Goal: Task Accomplishment & Management: Complete application form

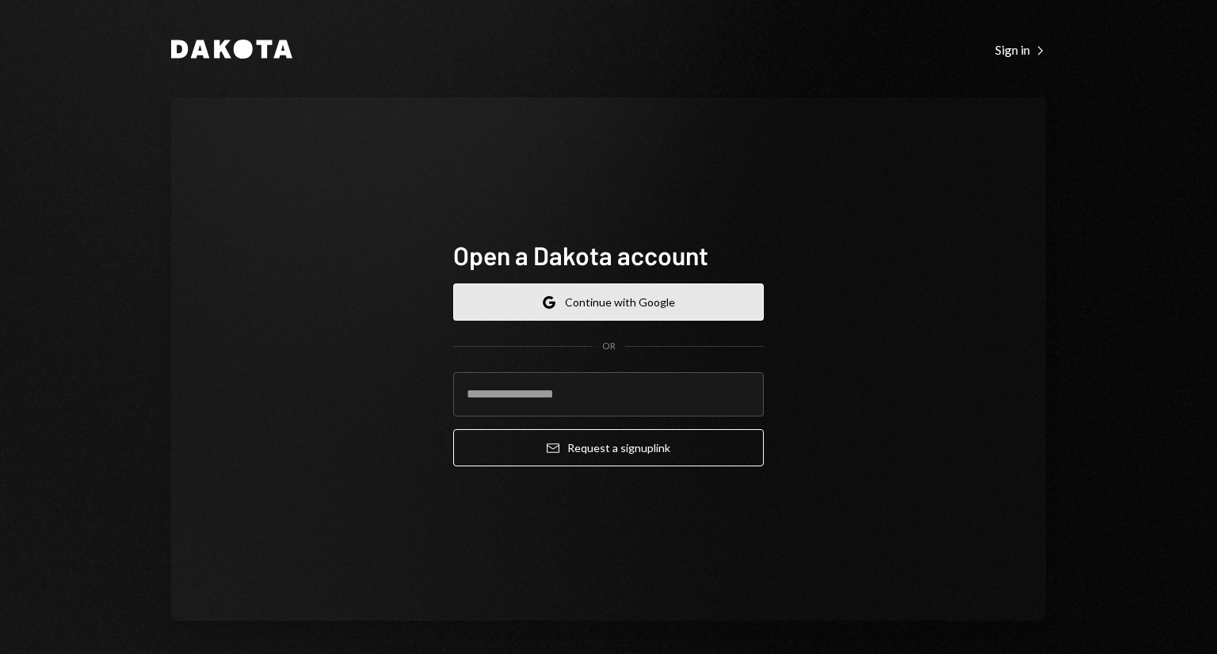
click at [599, 303] on button "Google Continue with Google" at bounding box center [608, 302] width 310 height 37
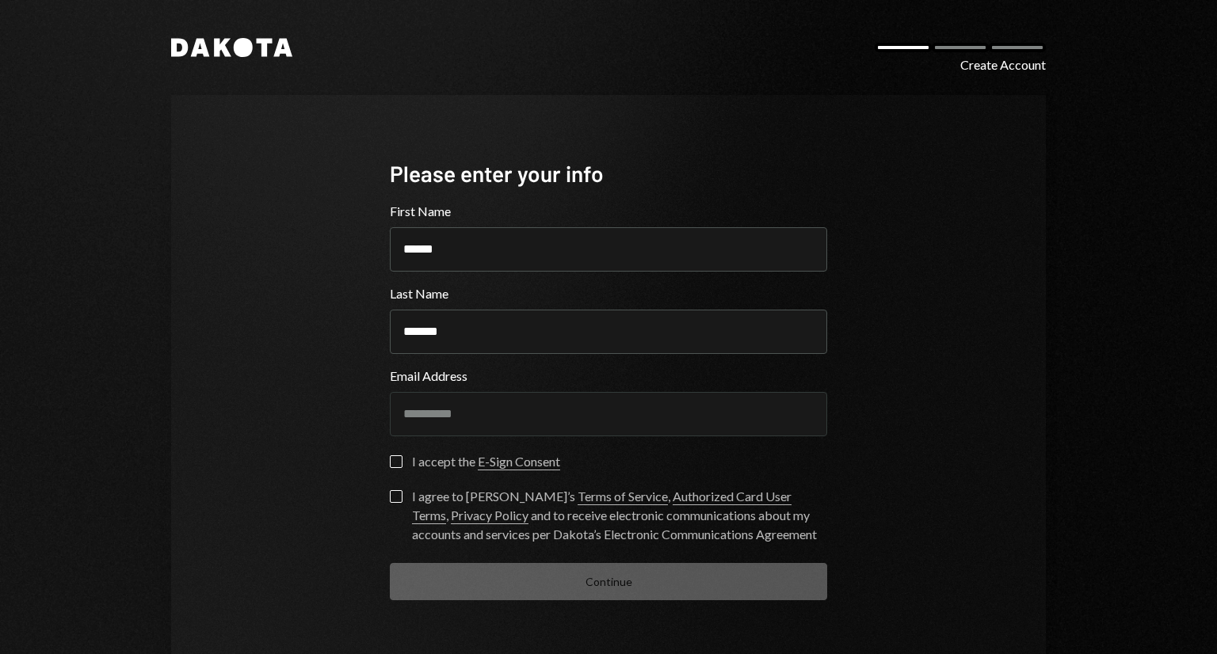
click at [390, 462] on button "I accept the E-Sign Consent" at bounding box center [396, 461] width 13 height 13
click at [394, 498] on button "I agree to Dakota’s Terms of Service , Authorized Card User Terms , Privacy Pol…" at bounding box center [396, 496] width 13 height 13
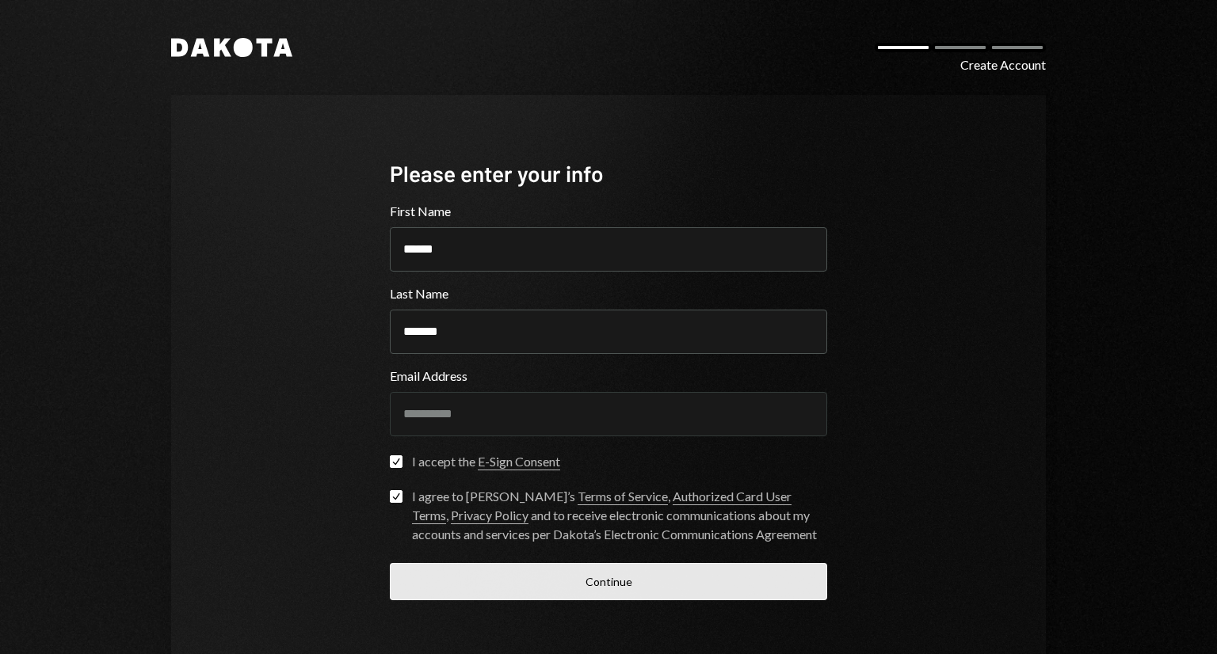
click at [515, 581] on button "Continue" at bounding box center [608, 581] width 437 height 37
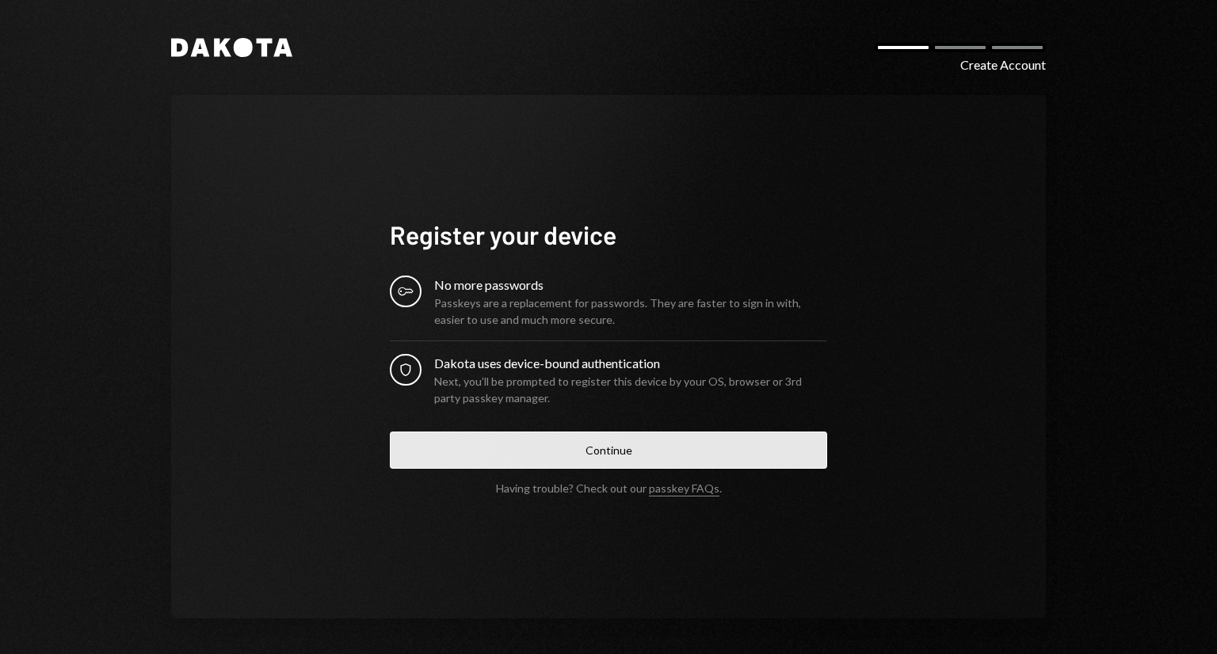
click at [434, 454] on button "Continue" at bounding box center [608, 450] width 437 height 37
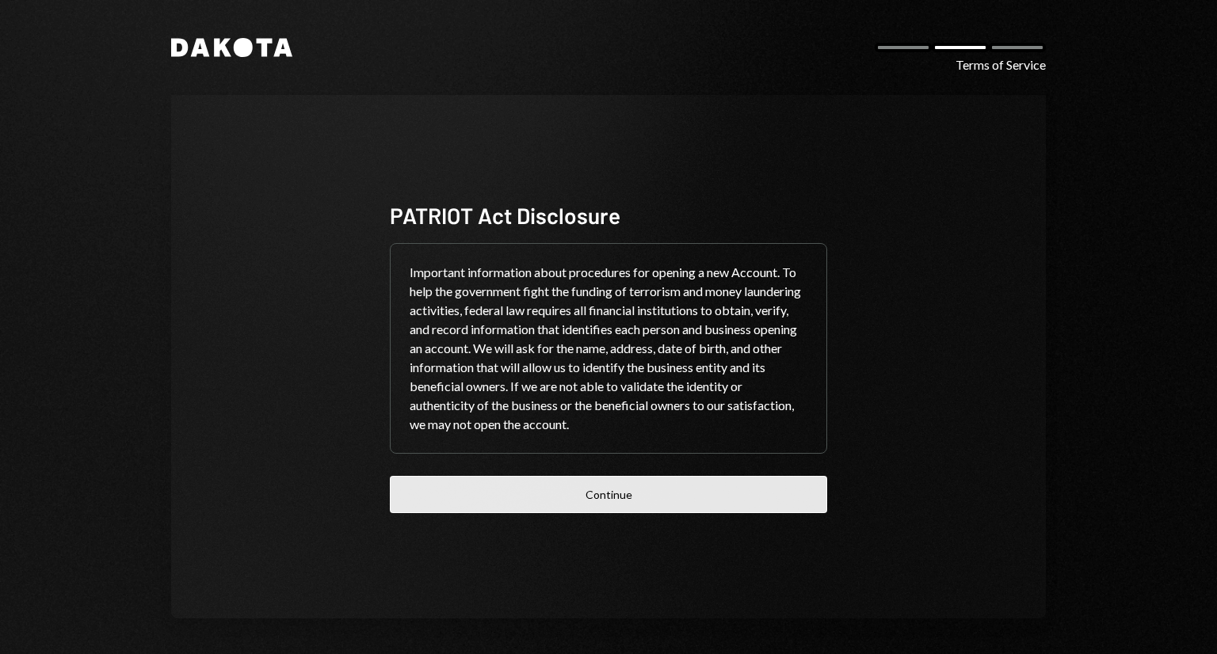
click at [594, 493] on button "Continue" at bounding box center [608, 494] width 437 height 37
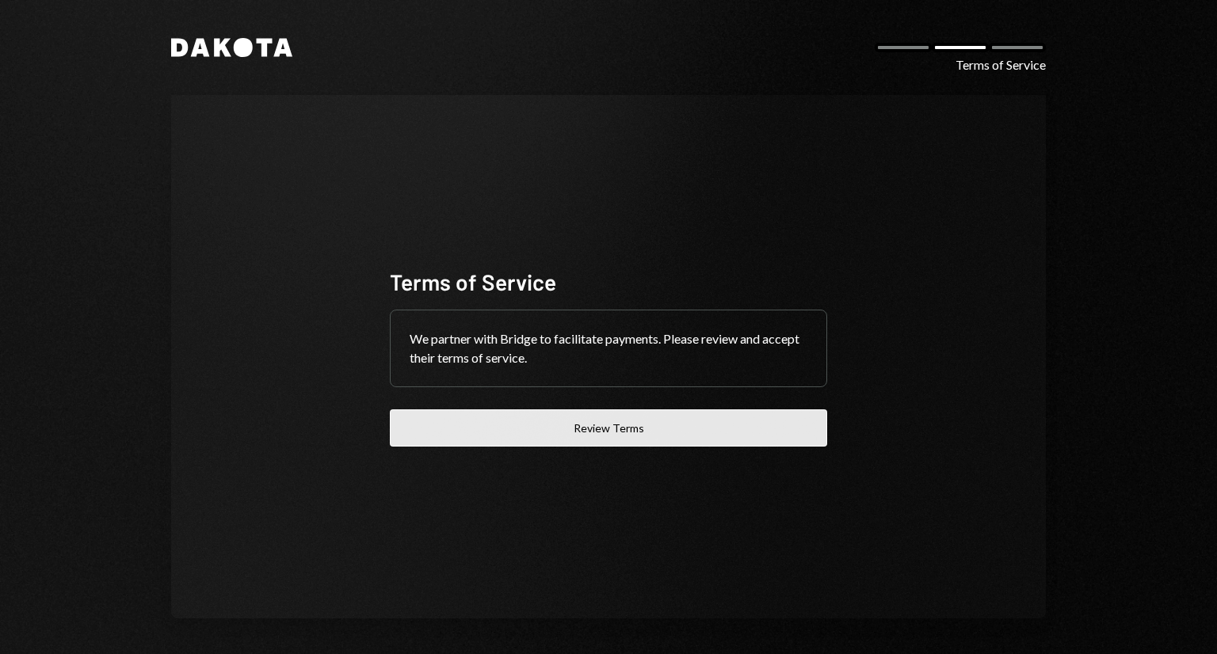
click at [550, 429] on button "Review Terms" at bounding box center [608, 428] width 437 height 37
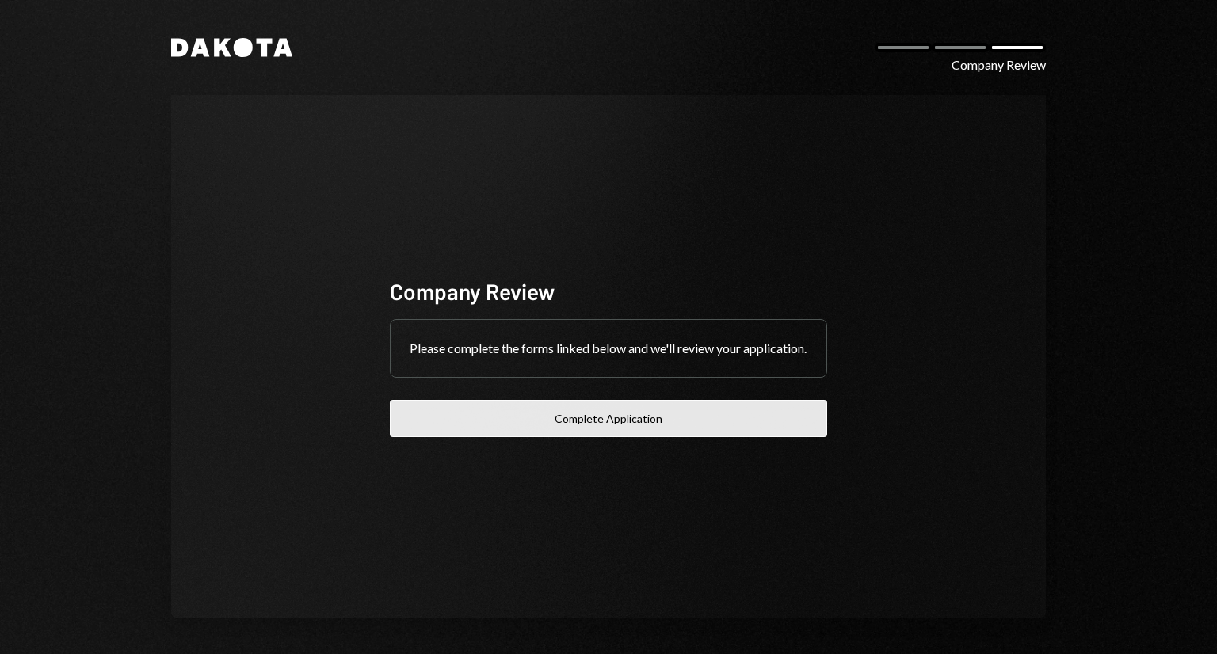
click at [551, 421] on button "Complete Application" at bounding box center [608, 418] width 437 height 37
